Goal: Transaction & Acquisition: Download file/media

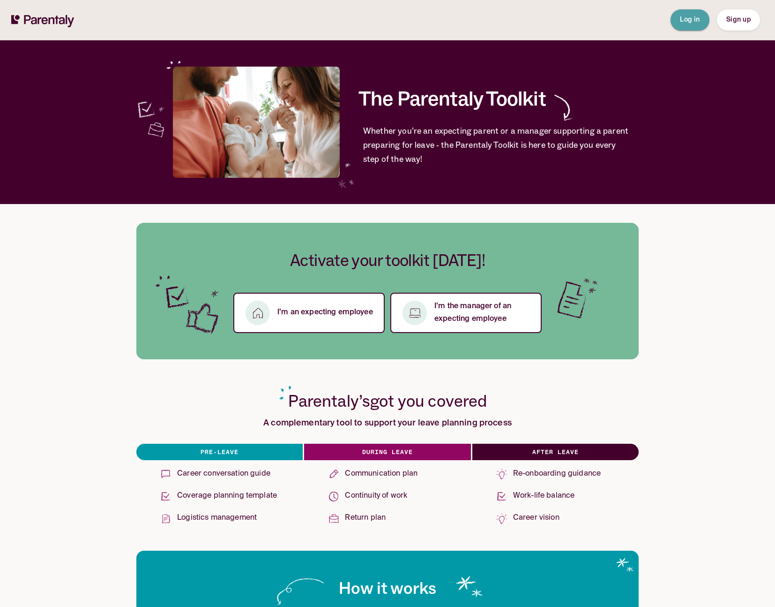
click at [676, 23] on button "Log in" at bounding box center [690, 19] width 39 height 21
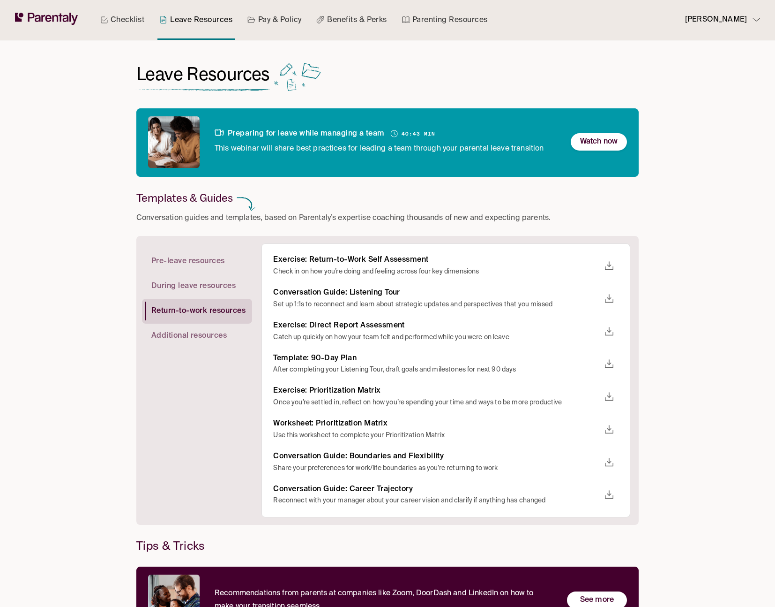
click at [390, 487] on h6 "Conversation Guide: Career Trajectory" at bounding box center [436, 489] width 327 height 10
click at [609, 494] on icon "download" at bounding box center [609, 494] width 8 height 8
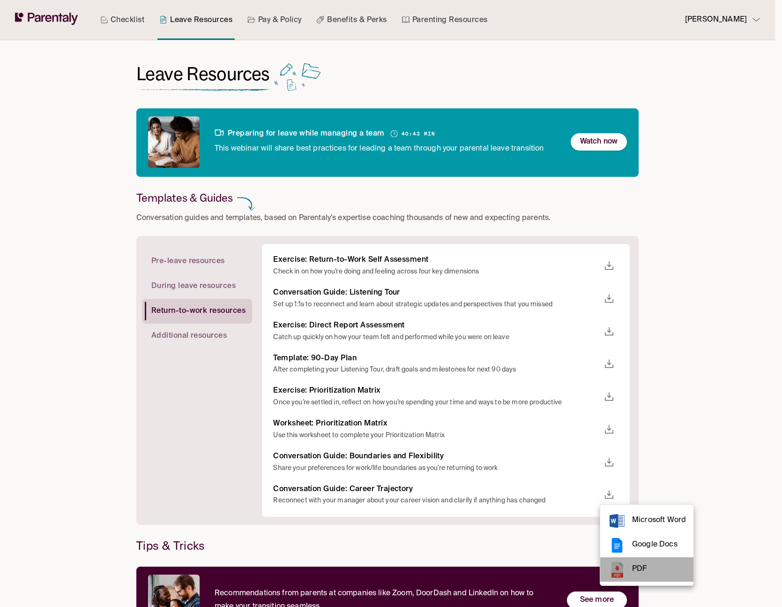
click at [616, 564] on rect at bounding box center [618, 569] width 14 height 16
